Goal: Transaction & Acquisition: Purchase product/service

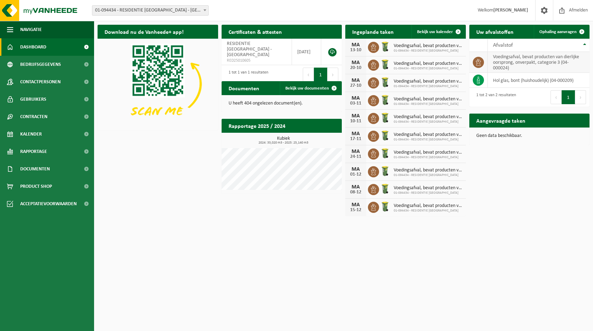
click at [507, 61] on td "voedingsafval, bevat producten van dierlijke oorsprong, onverpakt, categorie 3 …" at bounding box center [539, 62] width 102 height 21
click at [38, 183] on span "Product Shop" at bounding box center [36, 186] width 32 height 17
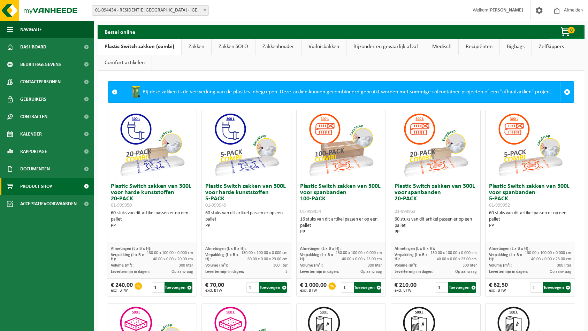
click at [195, 46] on link "Zakken" at bounding box center [197, 47] width 30 height 16
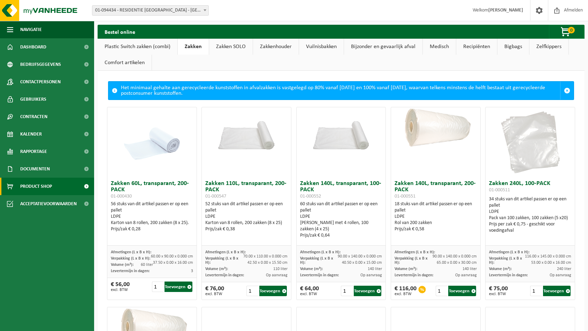
click at [126, 45] on link "Plastic Switch zakken (combi)" at bounding box center [138, 47] width 80 height 16
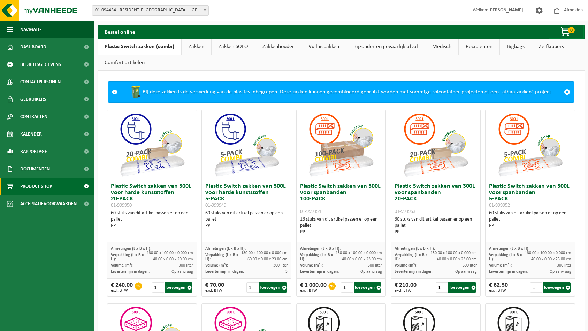
click at [197, 93] on div "Bij deze zakken is de verwerking van de plastics inbegrepen. Deze zakken kunnen…" at bounding box center [340, 92] width 439 height 21
click at [192, 43] on link "Zakken" at bounding box center [197, 47] width 30 height 16
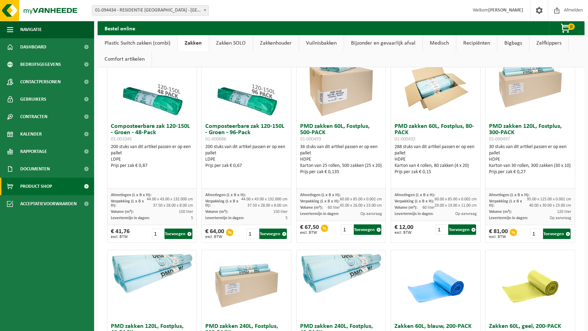
scroll to position [458, 0]
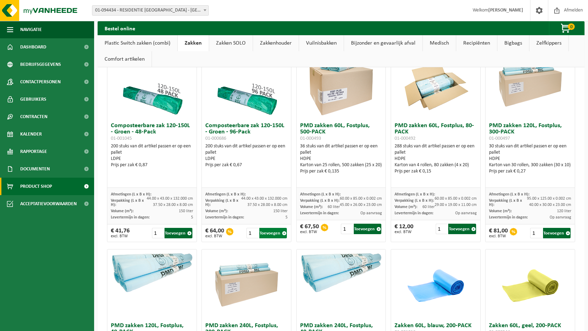
click at [272, 234] on button "Toevoegen" at bounding box center [273, 233] width 28 height 10
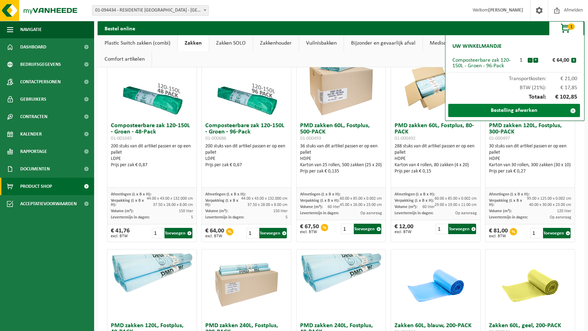
click at [570, 108] on span at bounding box center [573, 111] width 14 height 14
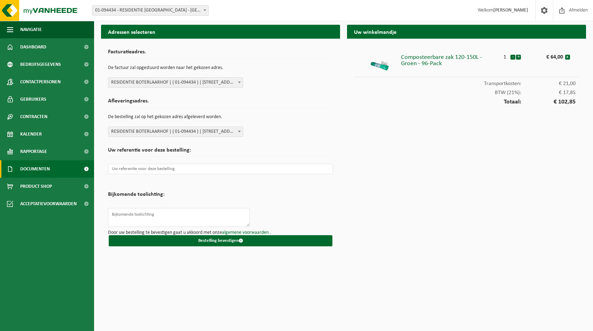
click at [42, 170] on span "Documenten" at bounding box center [35, 168] width 30 height 17
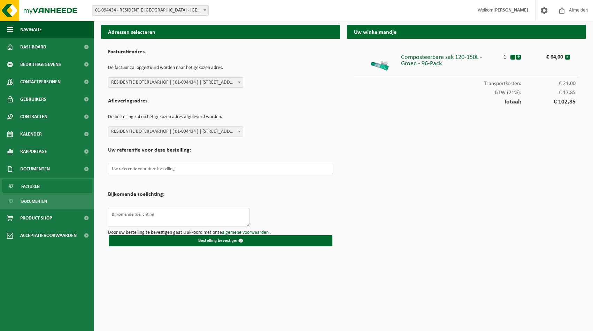
click at [30, 186] on span "Facturen" at bounding box center [30, 186] width 18 height 13
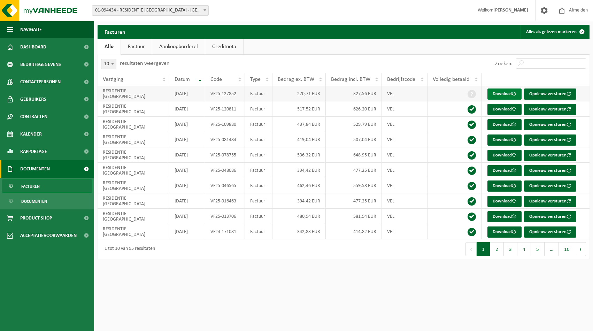
click at [505, 92] on link "Download" at bounding box center [505, 94] width 34 height 11
click at [508, 139] on link "Download" at bounding box center [505, 140] width 34 height 11
click at [35, 213] on span "Product Shop" at bounding box center [36, 218] width 32 height 17
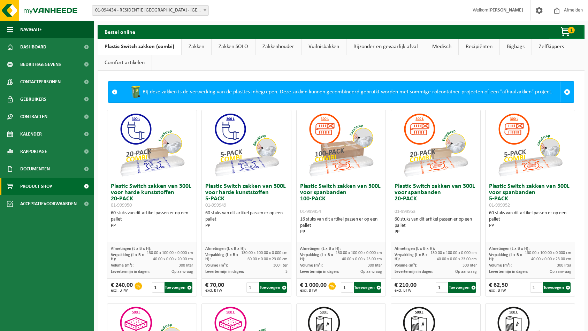
click at [194, 44] on link "Zakken" at bounding box center [197, 47] width 30 height 16
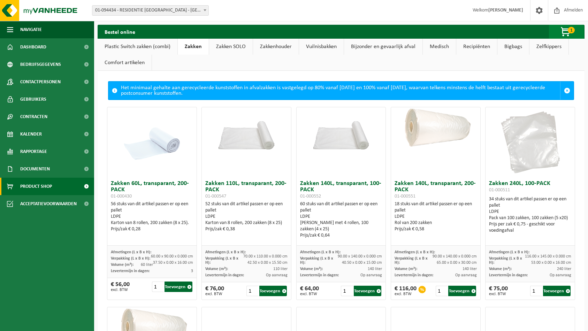
click at [567, 30] on span "button" at bounding box center [566, 32] width 35 height 14
